Goal: Task Accomplishment & Management: Complete application form

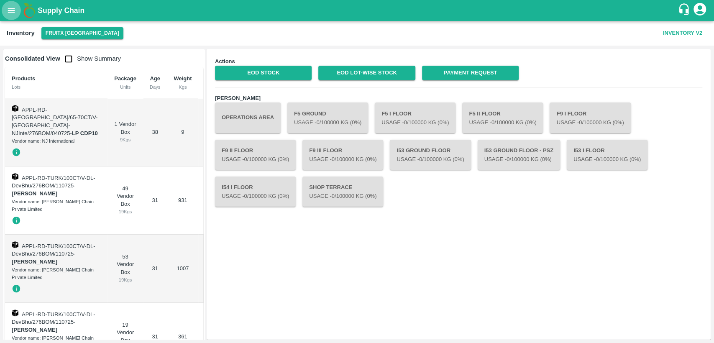
click at [13, 16] on button "open drawer" at bounding box center [11, 10] width 19 height 19
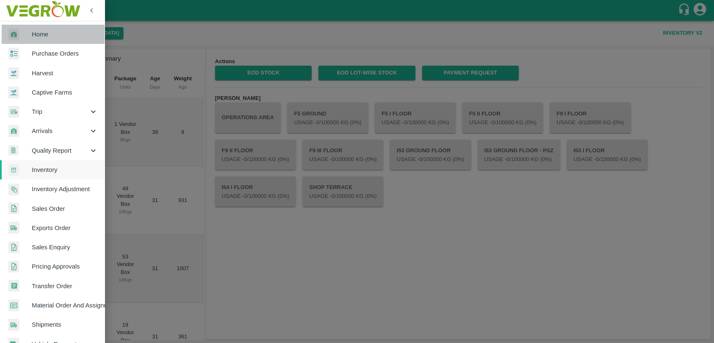
click at [60, 37] on span "Home" at bounding box center [65, 34] width 66 height 9
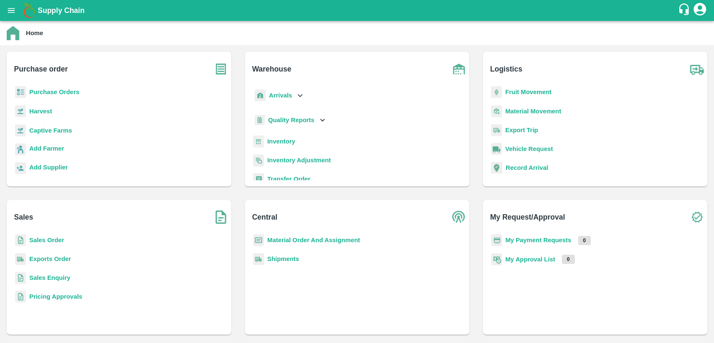
click at [287, 241] on b "Material Order And Assignment" at bounding box center [313, 240] width 93 height 7
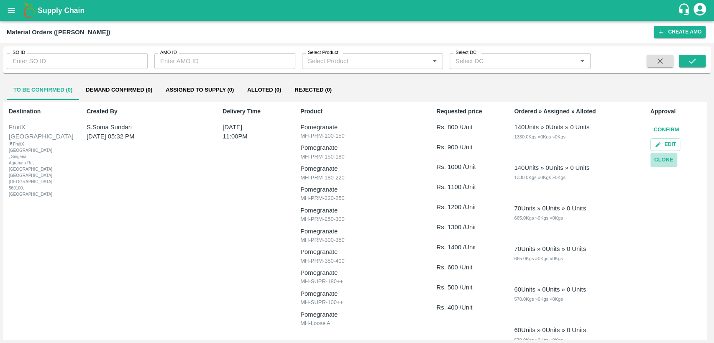
click at [665, 161] on button "Clone" at bounding box center [663, 160] width 27 height 15
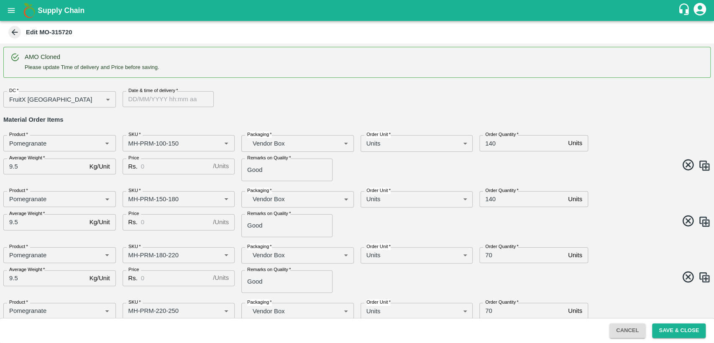
type input "DD/MM/YYYY hh:mm aa"
click at [158, 102] on input "DD/MM/YYYY hh:mm aa" at bounding box center [164, 99] width 85 height 16
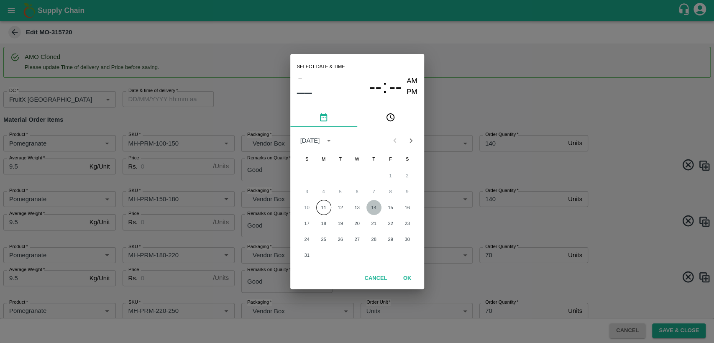
click at [375, 207] on button "14" at bounding box center [373, 207] width 15 height 15
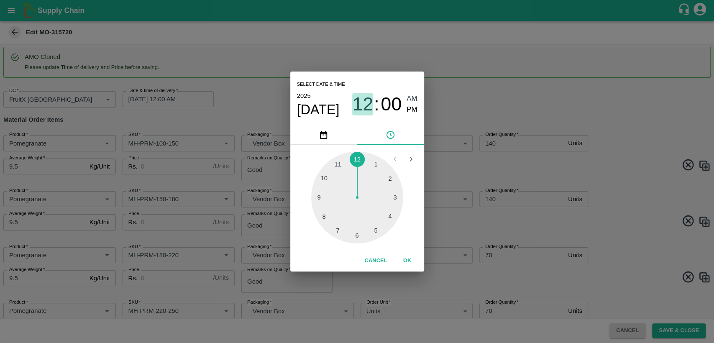
click at [366, 106] on span "12" at bounding box center [362, 104] width 21 height 22
click at [341, 161] on div at bounding box center [357, 197] width 92 height 92
click at [411, 109] on span "PM" at bounding box center [411, 109] width 11 height 11
type input "[DATE] 11:00 PM"
click at [408, 262] on button "OK" at bounding box center [407, 260] width 27 height 15
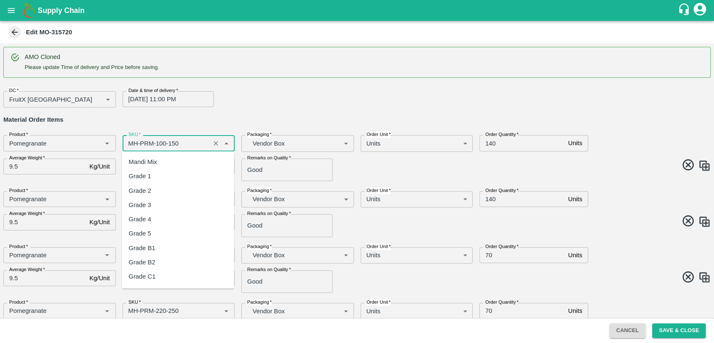
click at [128, 142] on input "SKU   *" at bounding box center [166, 143] width 83 height 11
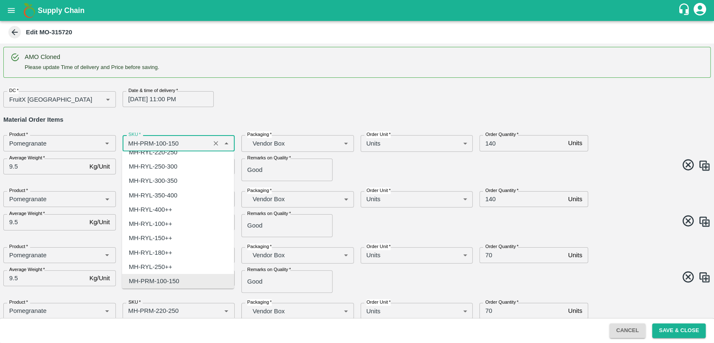
click at [128, 142] on input "SKU   *" at bounding box center [166, 143] width 83 height 11
click at [132, 142] on input "SKU   *" at bounding box center [166, 143] width 83 height 11
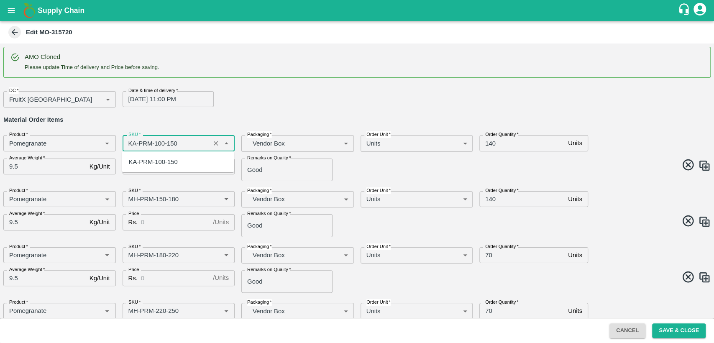
click at [139, 166] on div "KA-PRM-100-150" at bounding box center [178, 162] width 112 height 14
type input "KA-PRM-100-150"
click at [153, 171] on input "Price" at bounding box center [175, 166] width 69 height 16
type input "4"
type input "800"
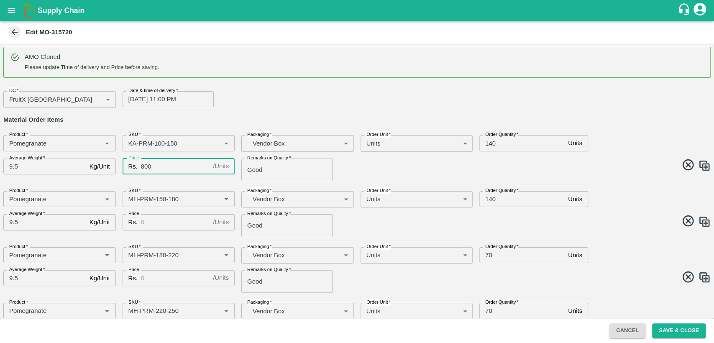
click at [486, 141] on input "140" at bounding box center [521, 143] width 85 height 16
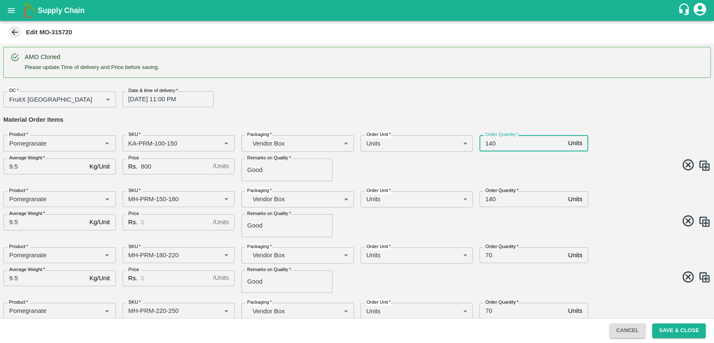
click at [486, 141] on input "140" at bounding box center [521, 143] width 85 height 16
type input "40"
click at [131, 197] on input "SKU   *" at bounding box center [166, 199] width 83 height 11
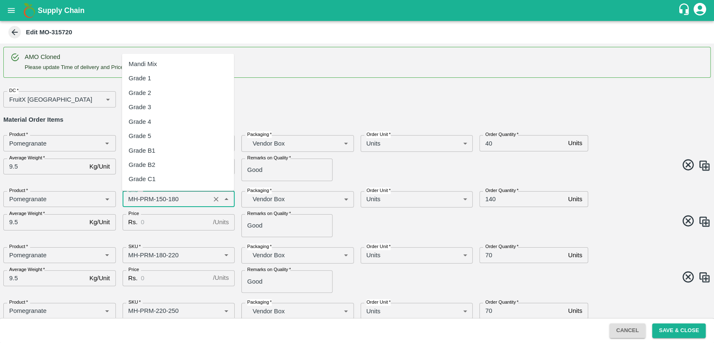
scroll to position [497, 0]
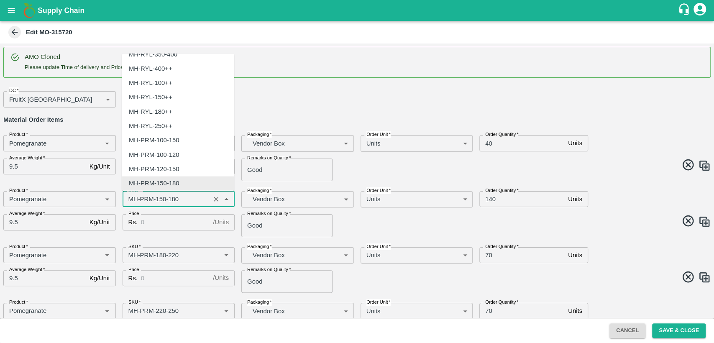
click at [131, 197] on input "SKU   *" at bounding box center [166, 199] width 83 height 11
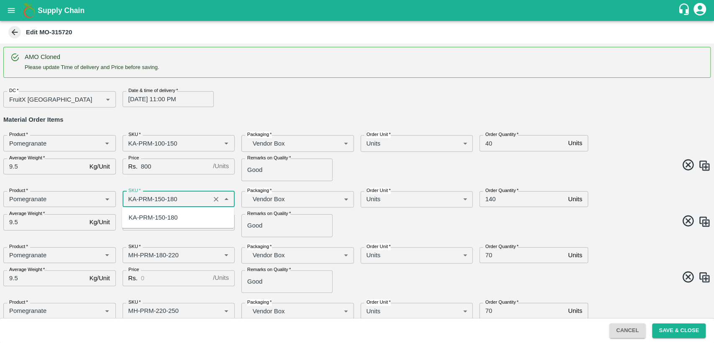
click at [147, 214] on div "KA-PRM-150-180" at bounding box center [153, 217] width 49 height 9
type input "KA-PRM-150-180"
click at [156, 219] on input "Price" at bounding box center [175, 222] width 69 height 16
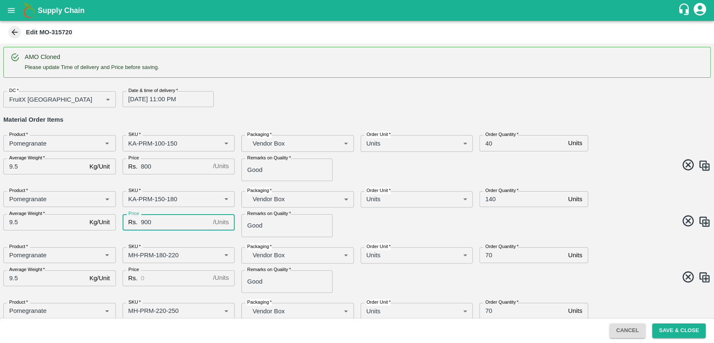
type input "900"
click at [489, 198] on input "140" at bounding box center [521, 199] width 85 height 16
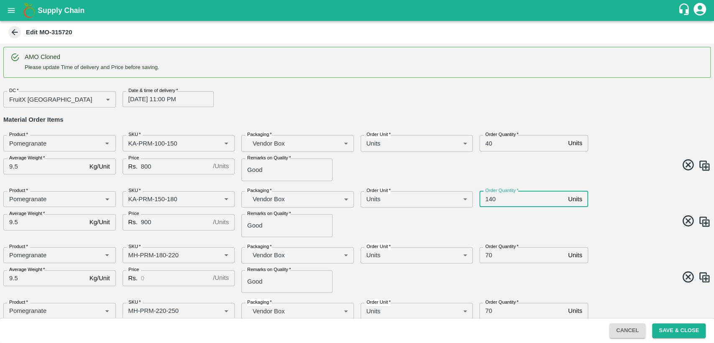
click at [489, 198] on input "140" at bounding box center [521, 199] width 85 height 16
type input "40"
click at [492, 216] on span at bounding box center [532, 222] width 357 height 16
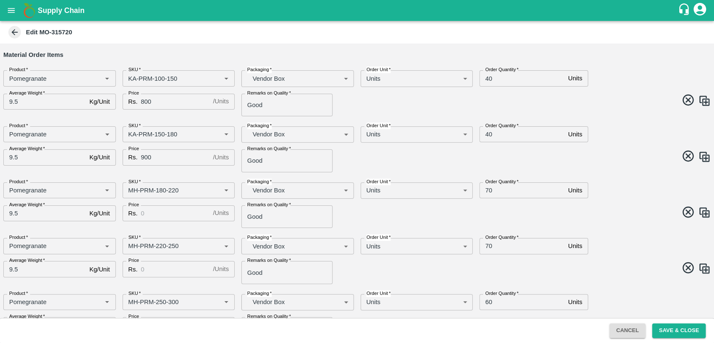
scroll to position [66, 0]
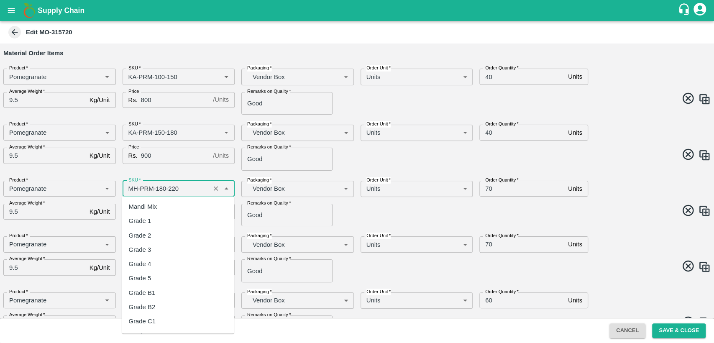
click at [130, 186] on input "SKU   *" at bounding box center [166, 188] width 83 height 11
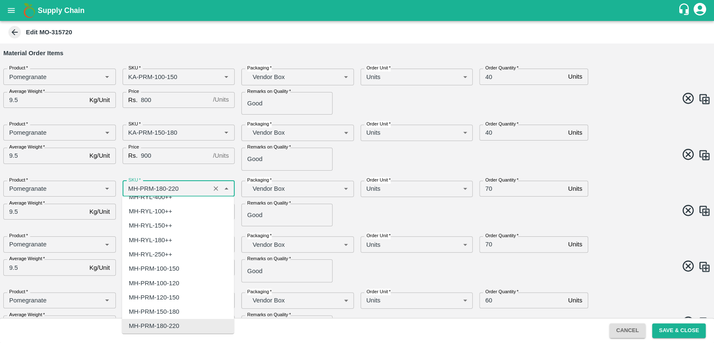
click at [130, 186] on input "SKU   *" at bounding box center [166, 188] width 83 height 11
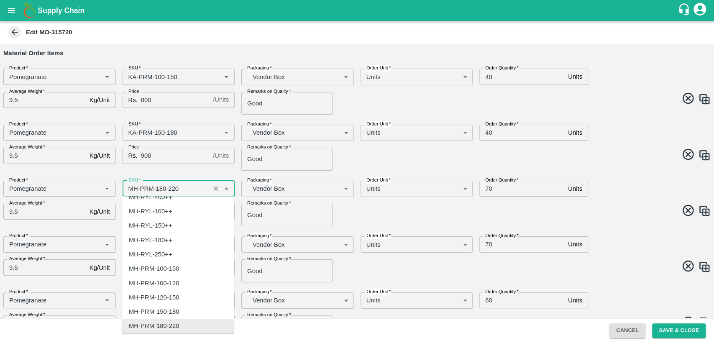
click at [133, 187] on input "SKU   *" at bounding box center [166, 188] width 83 height 11
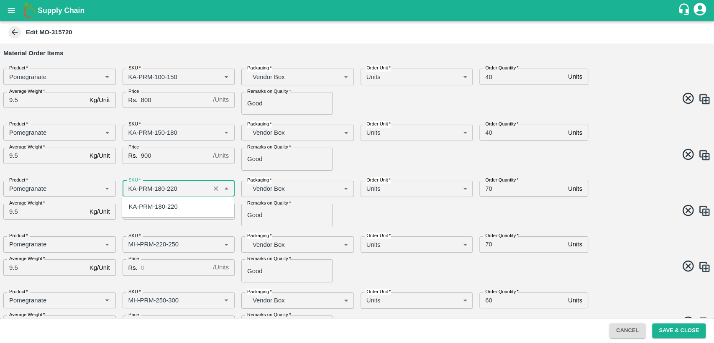
click at [155, 208] on div "KA-PRM-180-220" at bounding box center [153, 206] width 49 height 9
type input "KA-PRM-180-220"
click at [154, 210] on input "Price" at bounding box center [175, 212] width 69 height 16
type input "1000"
click at [488, 185] on input "70" at bounding box center [521, 189] width 85 height 16
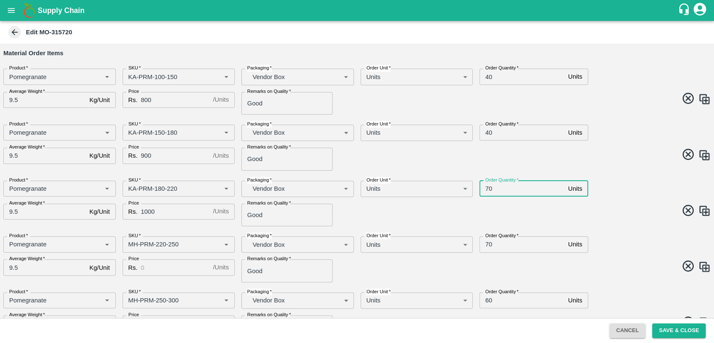
click at [488, 185] on input "70" at bounding box center [521, 189] width 85 height 16
type input "40"
click at [135, 241] on input "SKU   *" at bounding box center [166, 244] width 83 height 11
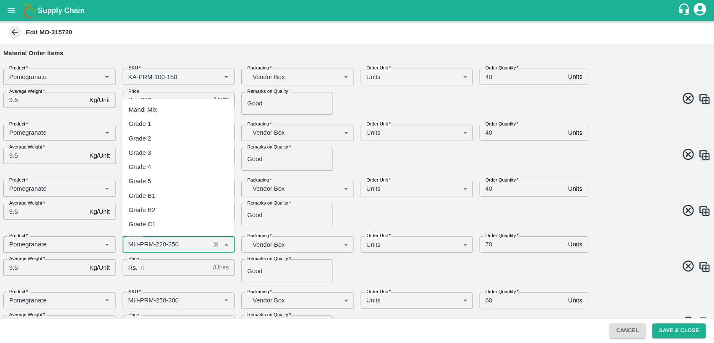
click at [135, 241] on input "SKU   *" at bounding box center [166, 244] width 83 height 11
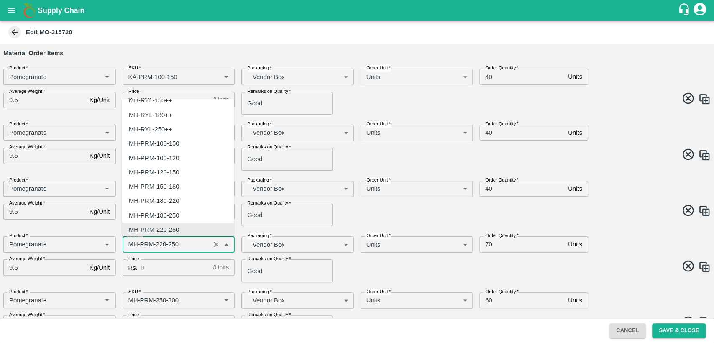
click at [135, 241] on input "SKU   *" at bounding box center [166, 244] width 83 height 11
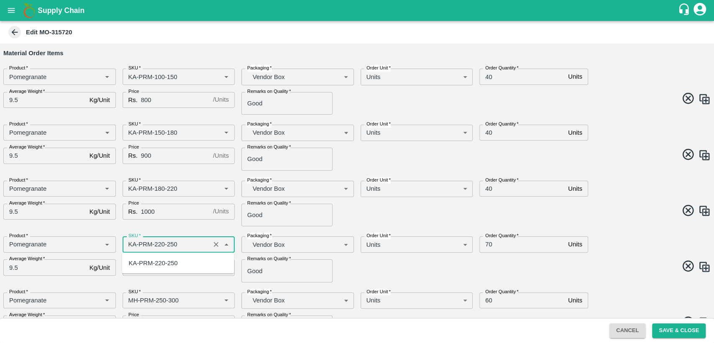
click at [148, 266] on div "KA-PRM-220-250" at bounding box center [153, 262] width 49 height 9
type input "KA-PRM-220-250"
click at [158, 266] on input "Price" at bounding box center [175, 267] width 69 height 16
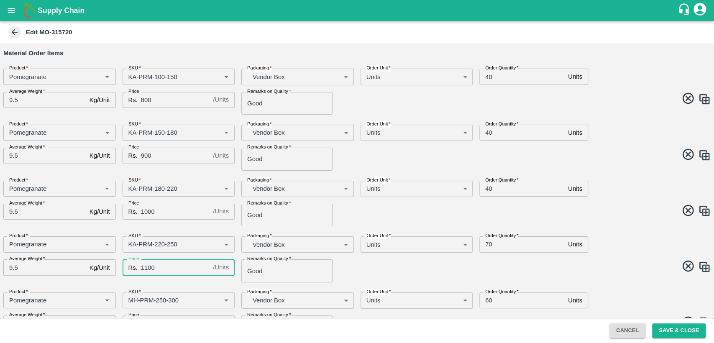
type input "1100"
click at [487, 244] on input "70" at bounding box center [521, 244] width 85 height 16
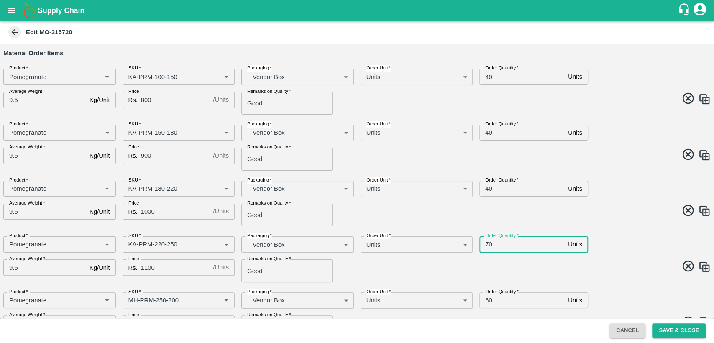
click at [487, 244] on input "70" at bounding box center [521, 244] width 85 height 16
type input "40"
click at [599, 230] on div "Order Quantity   * 40 Units Order Quantity" at bounding box center [561, 240] width 178 height 23
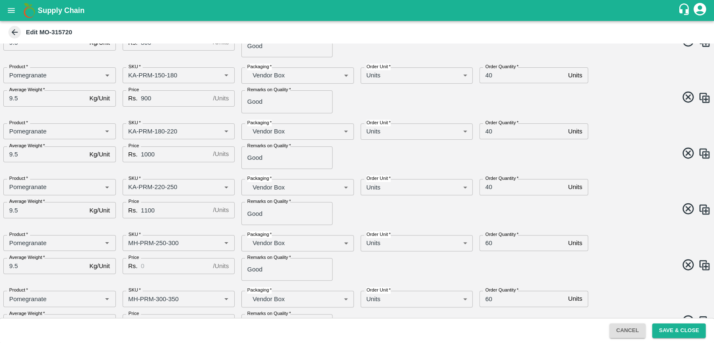
scroll to position [124, 0]
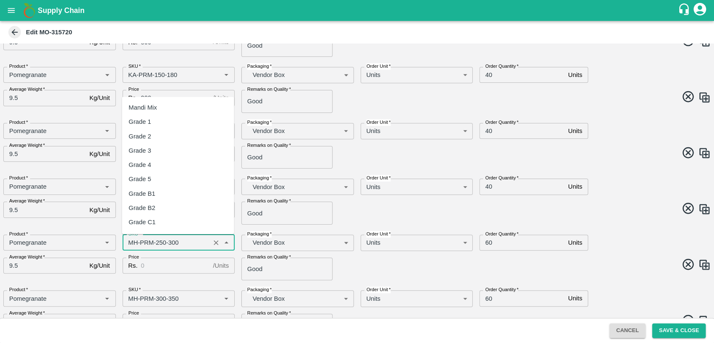
click at [133, 242] on input "SKU   *" at bounding box center [166, 242] width 83 height 11
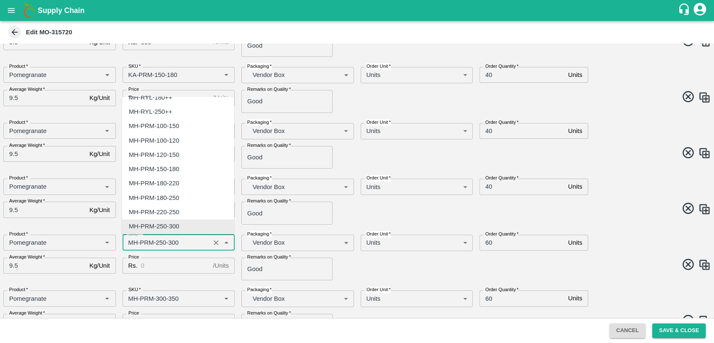
click at [133, 242] on input "SKU   *" at bounding box center [166, 242] width 83 height 11
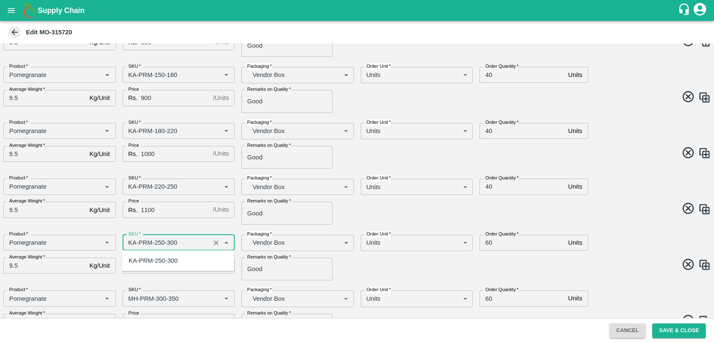
click at [144, 265] on div "KA-PRM-250-300" at bounding box center [178, 260] width 112 height 14
type input "KA-PRM-250-300"
click at [151, 265] on input "Price" at bounding box center [175, 265] width 69 height 16
type input "1200"
click at [488, 240] on input "60" at bounding box center [521, 242] width 85 height 16
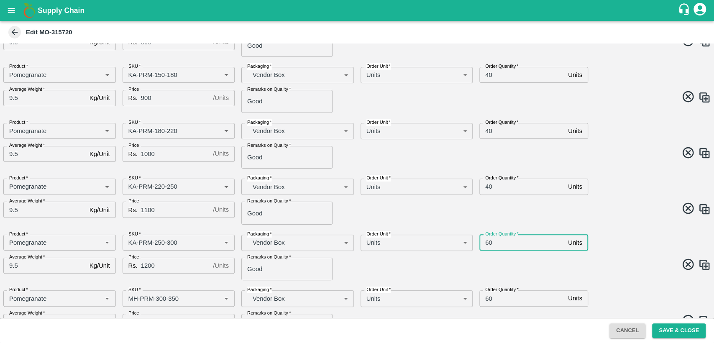
click at [488, 240] on input "60" at bounding box center [521, 242] width 85 height 16
type input "40"
click at [601, 216] on span at bounding box center [532, 209] width 357 height 16
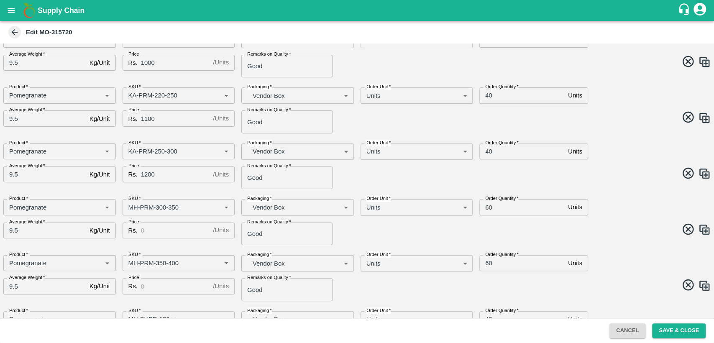
scroll to position [217, 0]
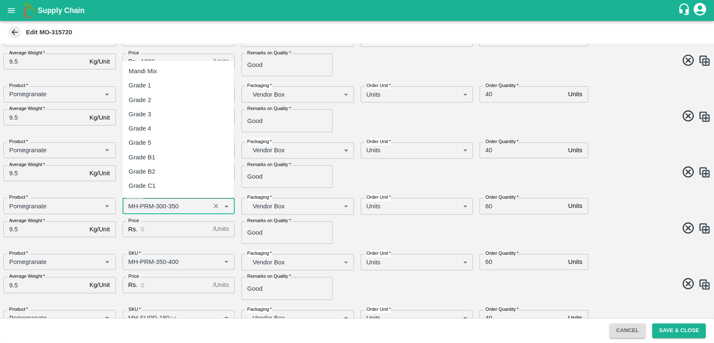
click at [133, 205] on input "SKU   *" at bounding box center [166, 205] width 83 height 11
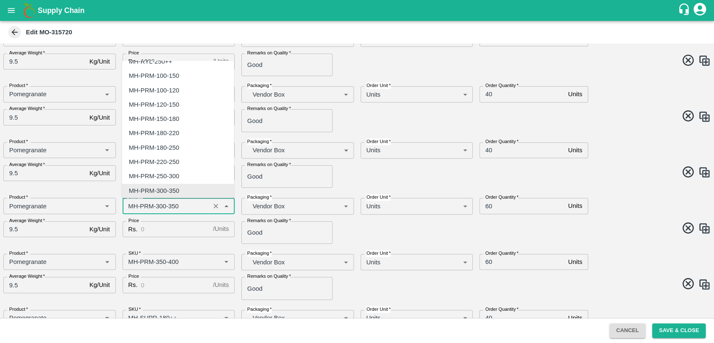
click at [133, 205] on input "SKU   *" at bounding box center [166, 205] width 83 height 11
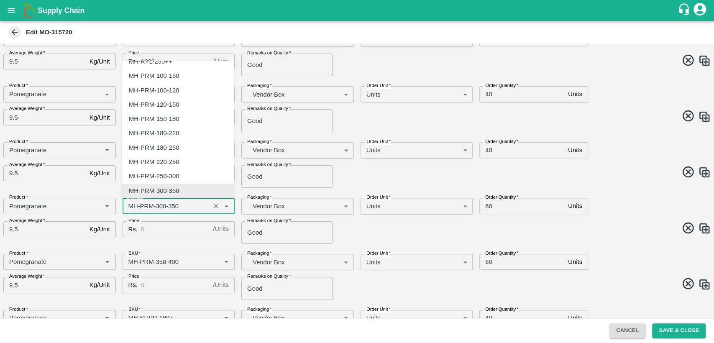
click at [133, 205] on input "SKU   *" at bounding box center [166, 205] width 83 height 11
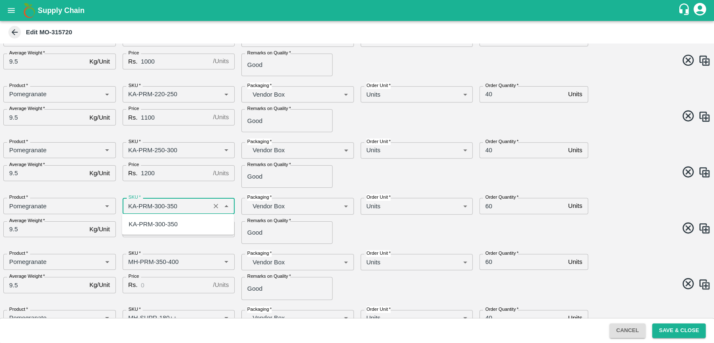
click at [143, 227] on div "KA-PRM-300-350" at bounding box center [153, 223] width 49 height 9
type input "KA-PRM-300-350"
click at [145, 227] on input "Price" at bounding box center [175, 229] width 69 height 16
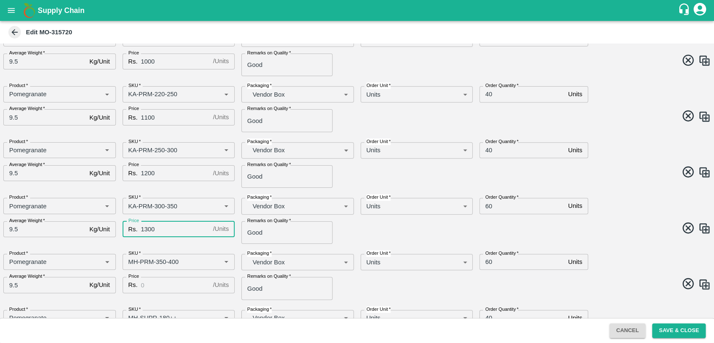
type input "1300"
click at [487, 208] on input "60" at bounding box center [521, 206] width 85 height 16
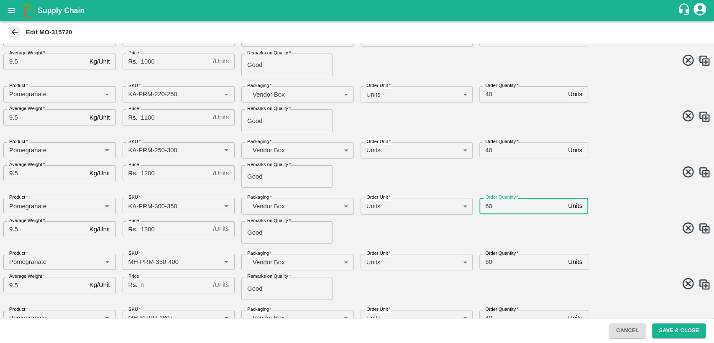
click at [487, 208] on input "60" at bounding box center [521, 206] width 85 height 16
type input "20"
click at [486, 263] on input "60" at bounding box center [521, 262] width 85 height 16
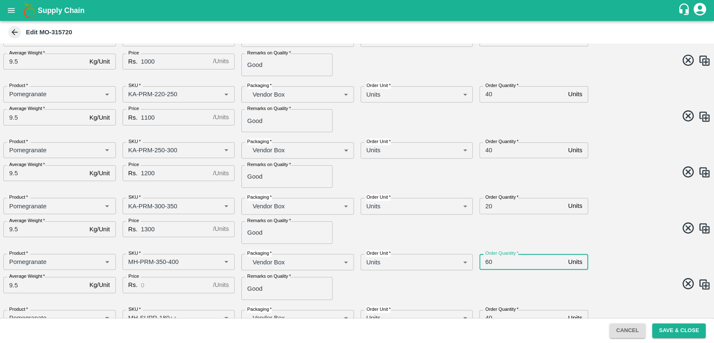
click at [486, 263] on input "60" at bounding box center [521, 262] width 85 height 16
type input "20"
click at [503, 278] on span at bounding box center [532, 285] width 357 height 16
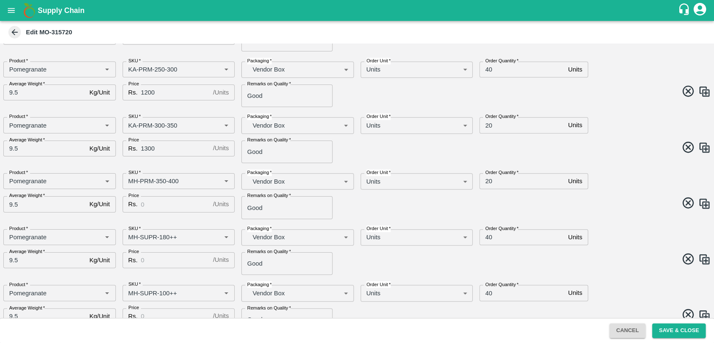
scroll to position [298, 0]
click at [487, 293] on input "40" at bounding box center [521, 292] width 85 height 16
type input "20"
click at [128, 178] on input "SKU   *" at bounding box center [166, 180] width 83 height 11
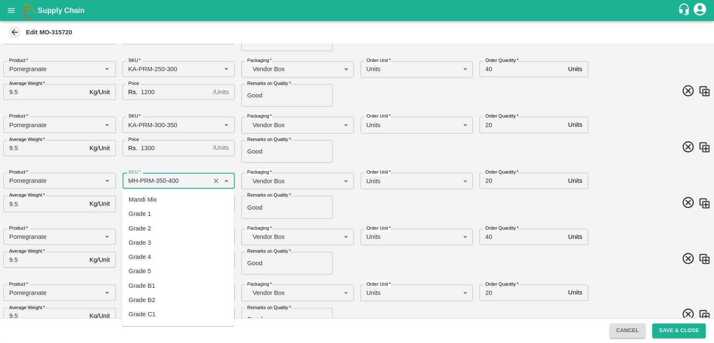
click at [128, 178] on input "SKU   *" at bounding box center [166, 180] width 83 height 11
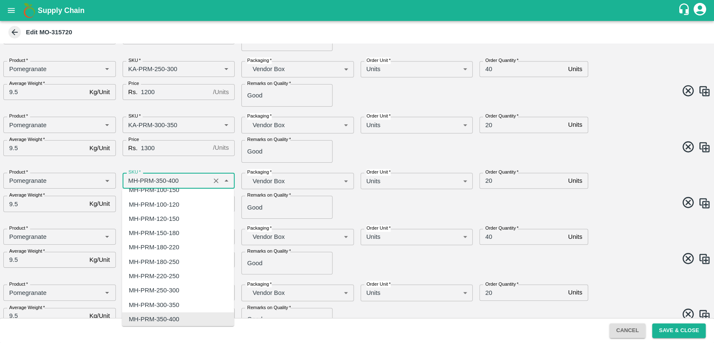
click at [130, 179] on input "SKU   *" at bounding box center [166, 180] width 83 height 11
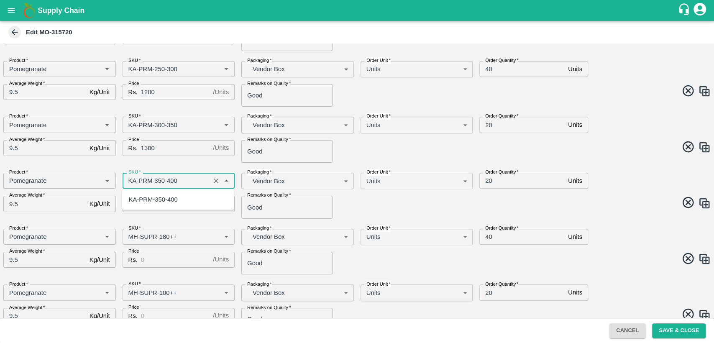
click at [174, 199] on div "KA-PRM-350-400" at bounding box center [153, 199] width 49 height 9
type input "KA-PRM-350-400"
click at [172, 206] on input "Price" at bounding box center [175, 204] width 69 height 16
type input "1400"
click at [134, 236] on input "SKU   *" at bounding box center [166, 236] width 83 height 11
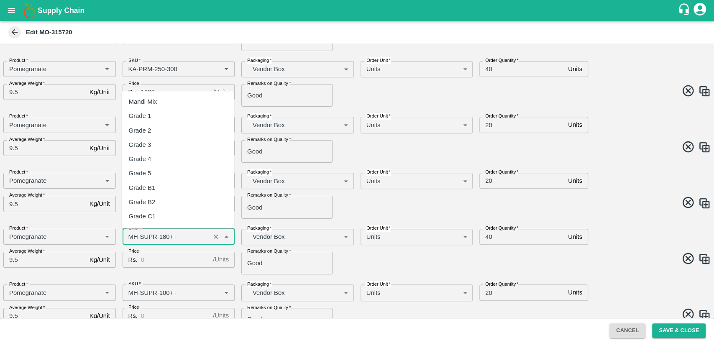
click at [134, 236] on input "SKU   *" at bounding box center [166, 236] width 83 height 11
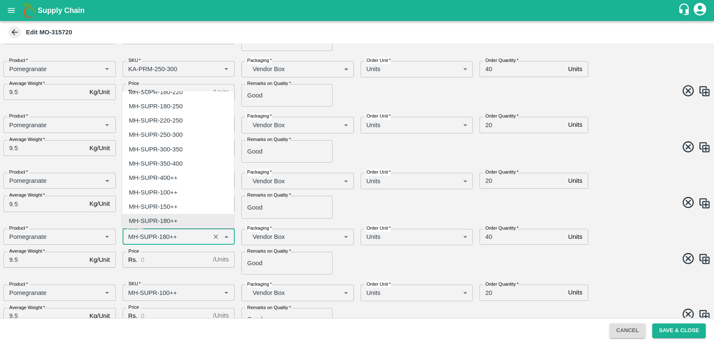
click at [134, 236] on input "SKU   *" at bounding box center [166, 236] width 83 height 11
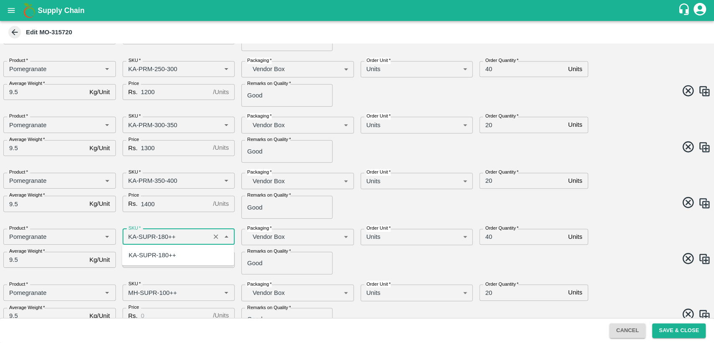
click at [145, 259] on div "KA-SUPR-180++" at bounding box center [152, 254] width 47 height 9
type input "KA-SUPR-180++"
click at [152, 260] on input "Price" at bounding box center [175, 260] width 69 height 16
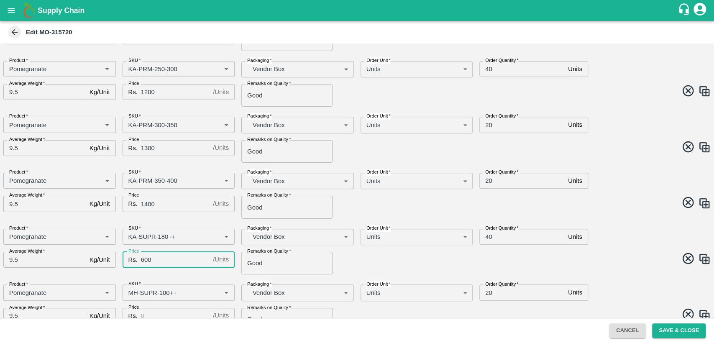
type input "600"
click at [392, 256] on span at bounding box center [532, 260] width 357 height 16
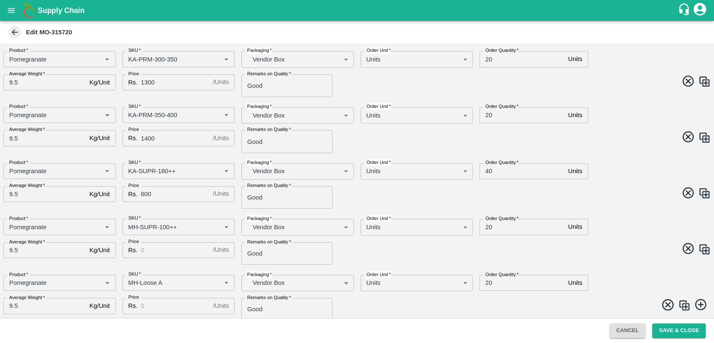
scroll to position [369, 0]
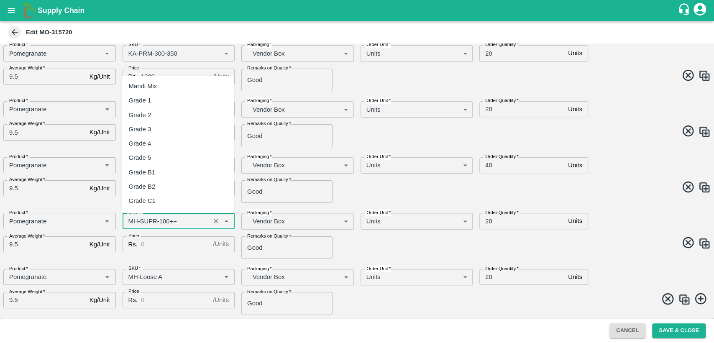
click at [132, 219] on input "SKU   *" at bounding box center [166, 220] width 83 height 11
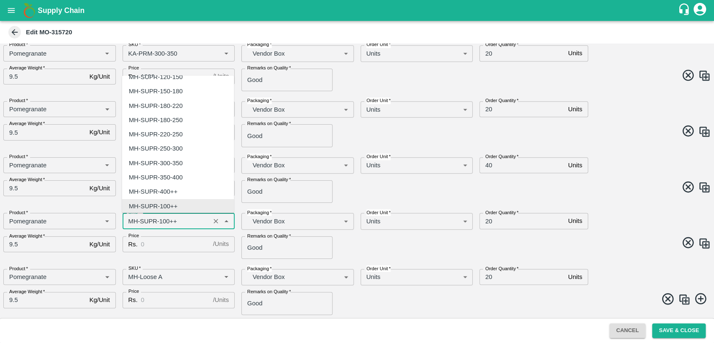
click at [132, 219] on input "SKU   *" at bounding box center [166, 220] width 83 height 11
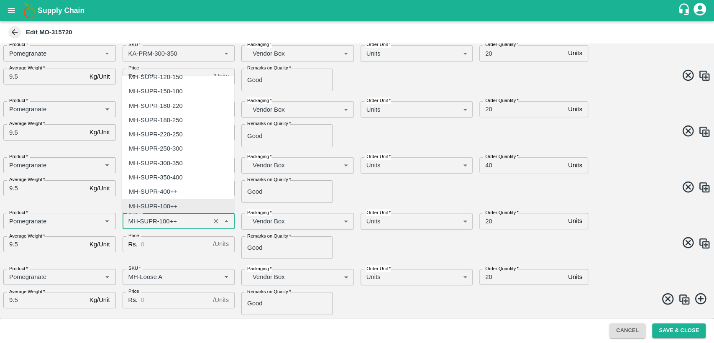
click at [132, 219] on input "SKU   *" at bounding box center [166, 220] width 83 height 11
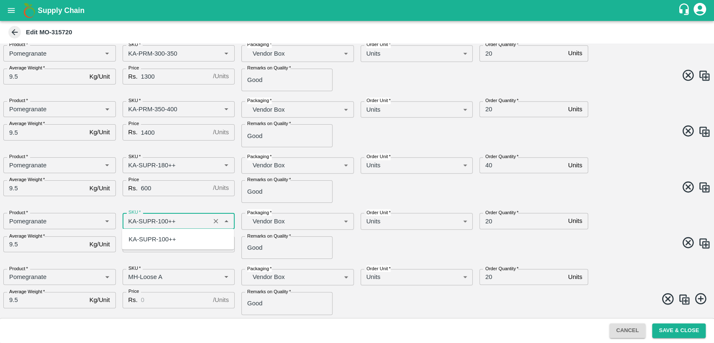
click at [147, 238] on div "KA-SUPR-100++" at bounding box center [152, 238] width 47 height 9
type input "KA-SUPR-100++"
click at [152, 242] on input "Price" at bounding box center [175, 244] width 69 height 16
type input "500"
click at [488, 220] on input "20" at bounding box center [521, 221] width 85 height 16
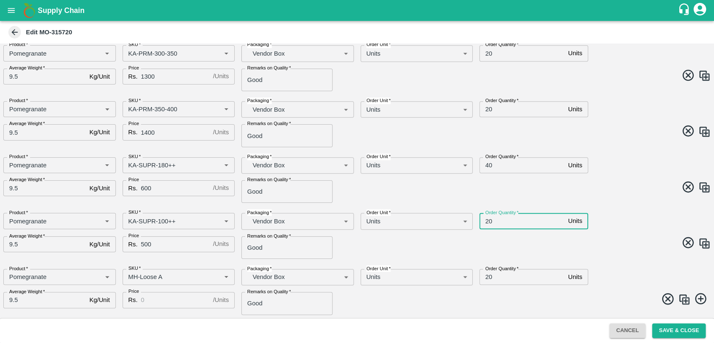
click at [488, 220] on input "20" at bounding box center [521, 221] width 85 height 16
click at [489, 161] on input "40" at bounding box center [521, 165] width 85 height 16
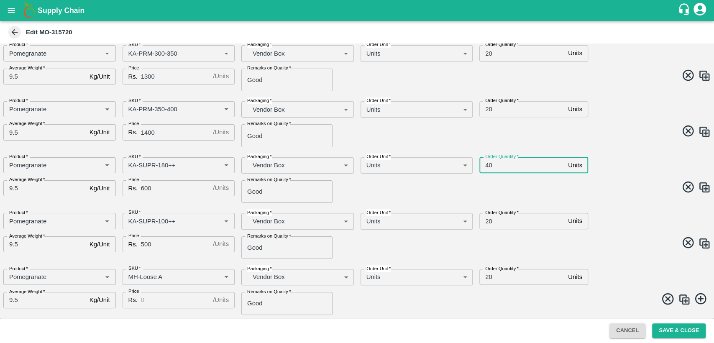
click at [489, 161] on input "40" at bounding box center [521, 165] width 85 height 16
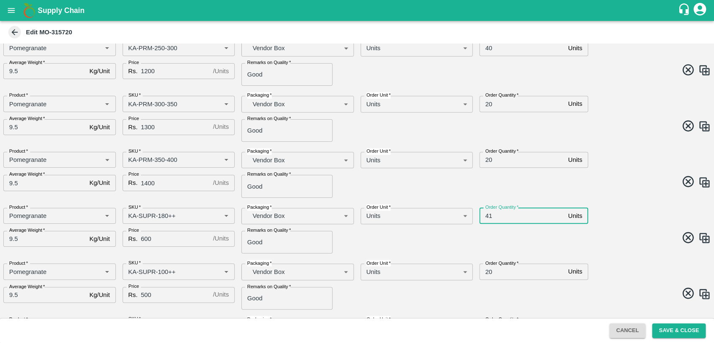
scroll to position [319, 0]
click at [488, 215] on input "41" at bounding box center [521, 215] width 85 height 16
type input "20"
click at [487, 270] on input "20" at bounding box center [521, 271] width 85 height 16
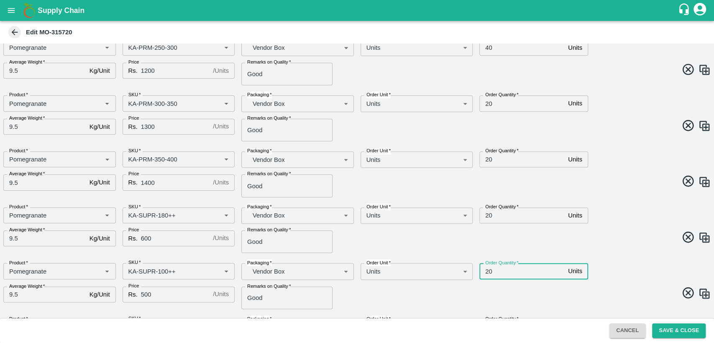
click at [487, 270] on input "20" at bounding box center [521, 271] width 85 height 16
type input "10"
click at [590, 250] on div "Product   * Product   * SKU   * SKU   * Packaging   * Vendor Box BOM/276 Packag…" at bounding box center [354, 227] width 714 height 53
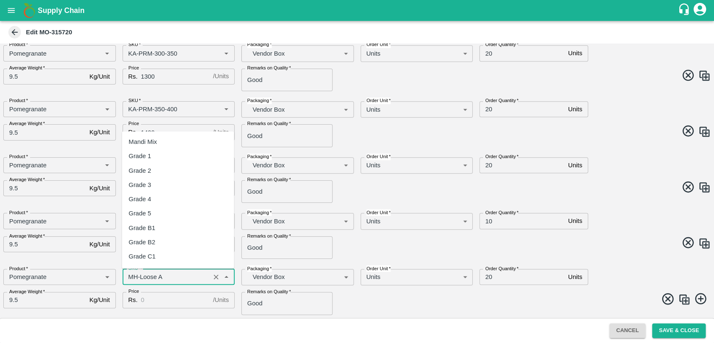
click at [130, 278] on input "SKU   *" at bounding box center [166, 276] width 83 height 11
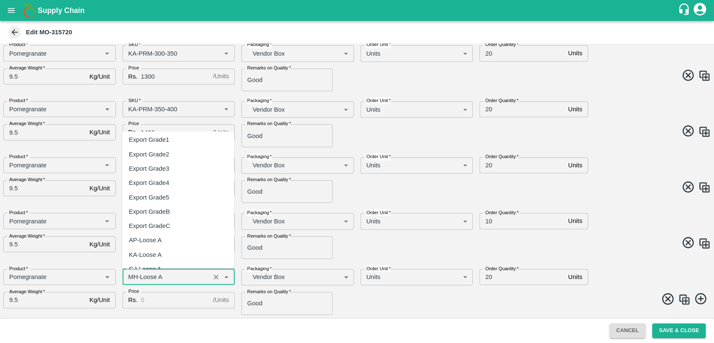
click at [130, 278] on input "SKU   *" at bounding box center [166, 276] width 83 height 11
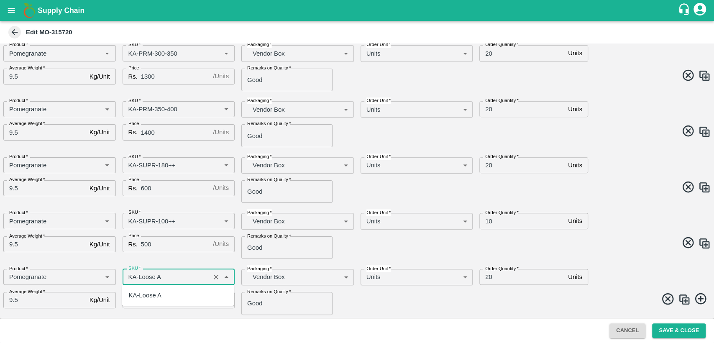
click at [147, 292] on div "KA-Loose A" at bounding box center [145, 295] width 33 height 9
type input "KA-Loose A"
click at [155, 298] on input "Price" at bounding box center [175, 300] width 69 height 16
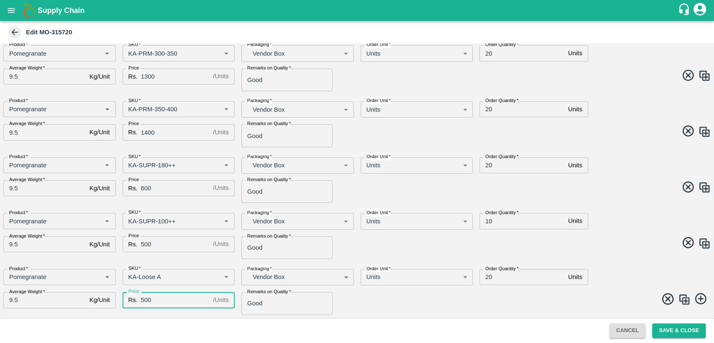
type input "500"
click at [488, 280] on input "20" at bounding box center [521, 277] width 85 height 16
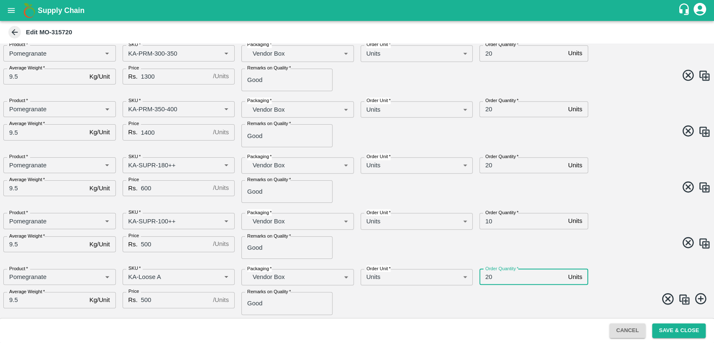
click at [488, 280] on input "20" at bounding box center [521, 277] width 85 height 16
type input "10"
click at [621, 238] on span at bounding box center [532, 244] width 357 height 16
click at [685, 300] on img at bounding box center [684, 299] width 13 height 13
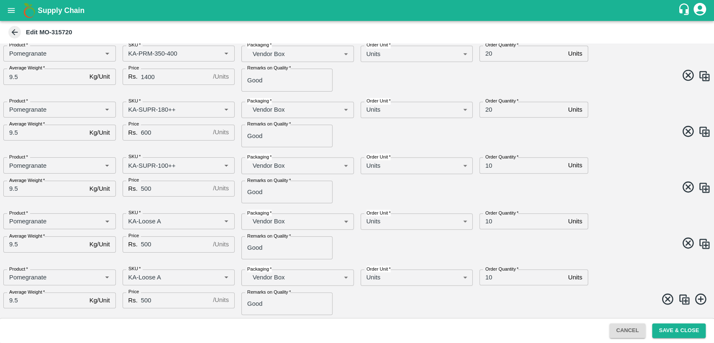
click at [683, 302] on img at bounding box center [684, 299] width 13 height 13
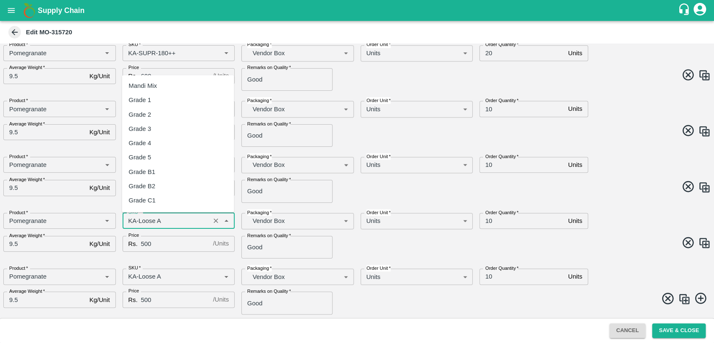
click at [175, 220] on input "SKU   *" at bounding box center [166, 220] width 83 height 11
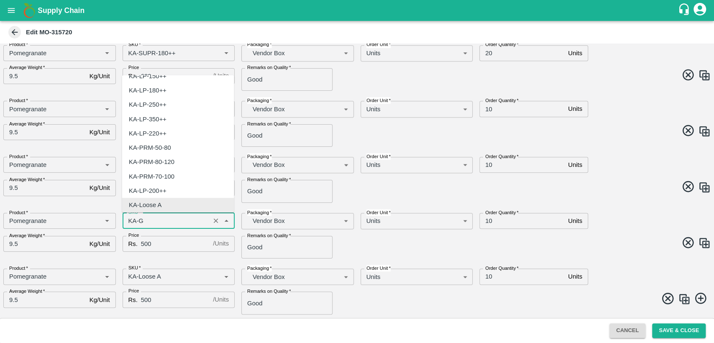
scroll to position [0, 0]
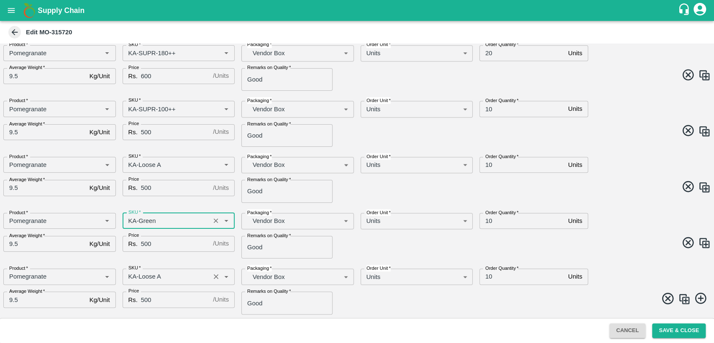
type input "KA-Green"
click at [181, 279] on input "SKU   *" at bounding box center [166, 276] width 83 height 11
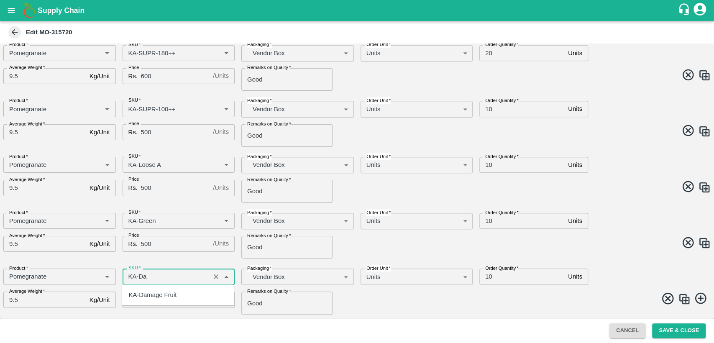
click at [168, 293] on div "KA-Damage Fruit" at bounding box center [153, 294] width 48 height 9
type input "KA-Damage Fruit"
click at [145, 244] on input "500" at bounding box center [175, 244] width 69 height 16
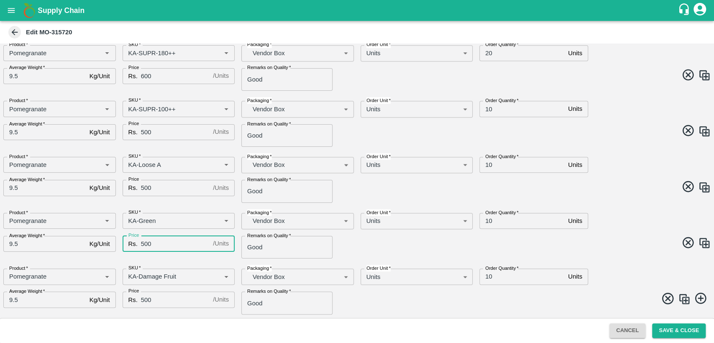
click at [145, 244] on input "500" at bounding box center [175, 244] width 69 height 16
type input "400"
click at [148, 301] on input "500" at bounding box center [175, 299] width 69 height 16
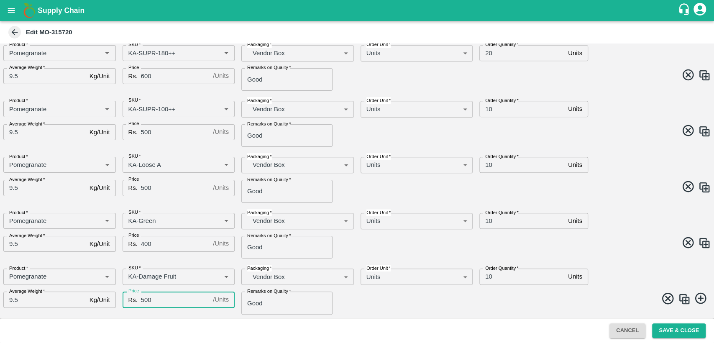
click at [148, 301] on input "500" at bounding box center [175, 299] width 69 height 16
type input "1"
type input "400"
click at [427, 307] on span at bounding box center [532, 299] width 357 height 16
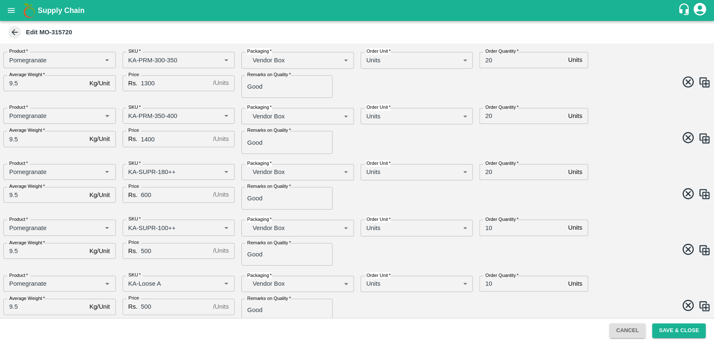
scroll to position [481, 0]
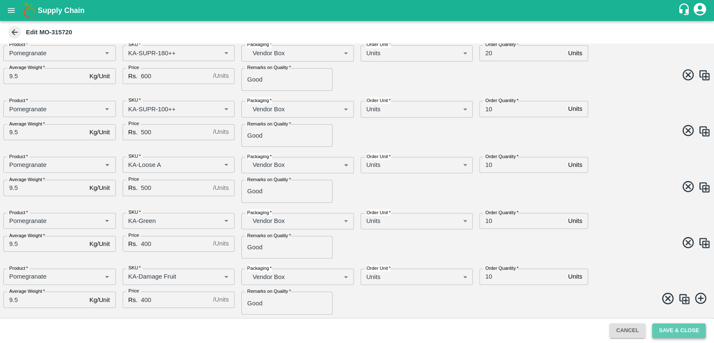
click at [670, 334] on button "Save & Close" at bounding box center [679, 330] width 54 height 15
